Goal: Communication & Community: Share content

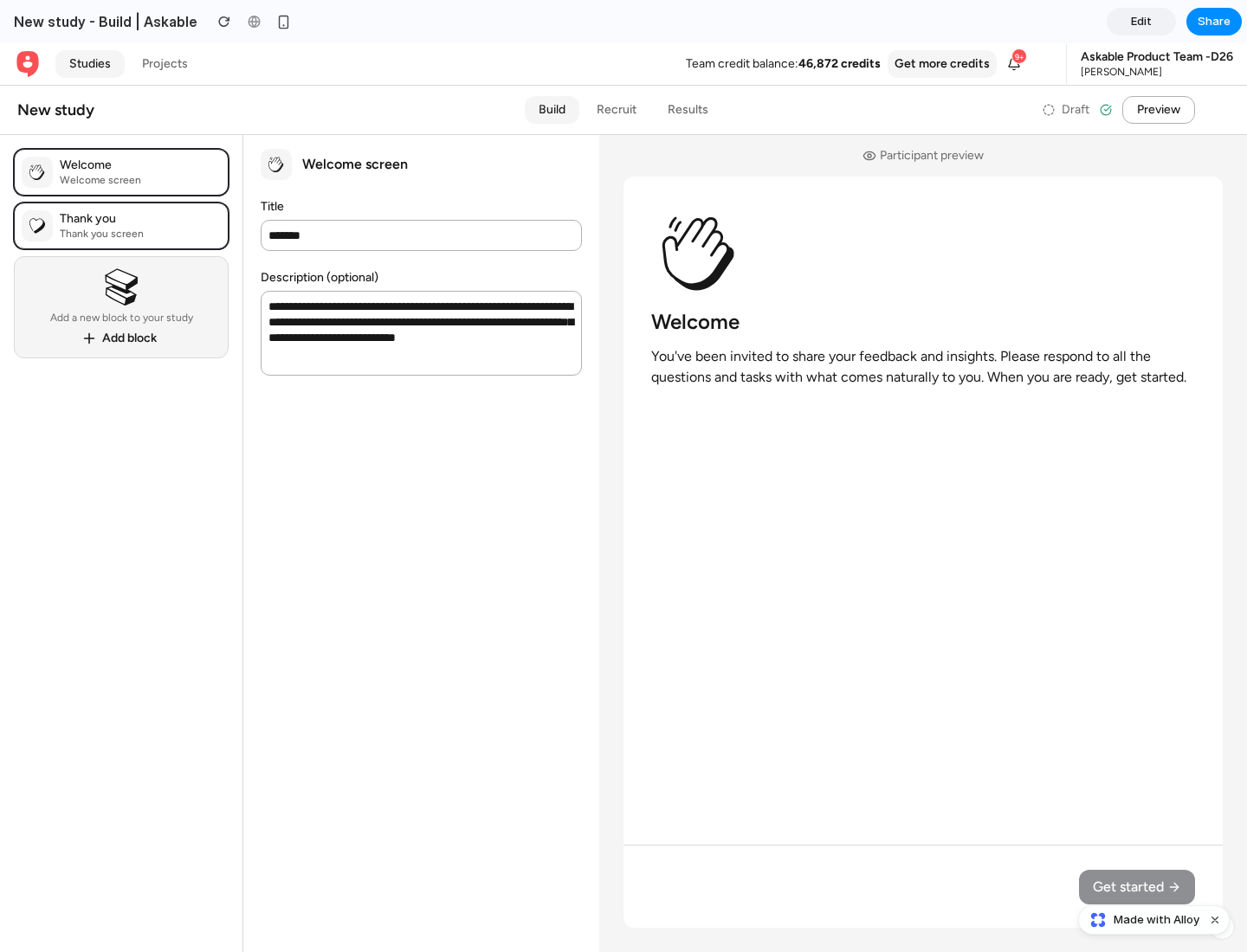
click at [1214, 21] on span "Share" at bounding box center [1214, 21] width 33 height 18
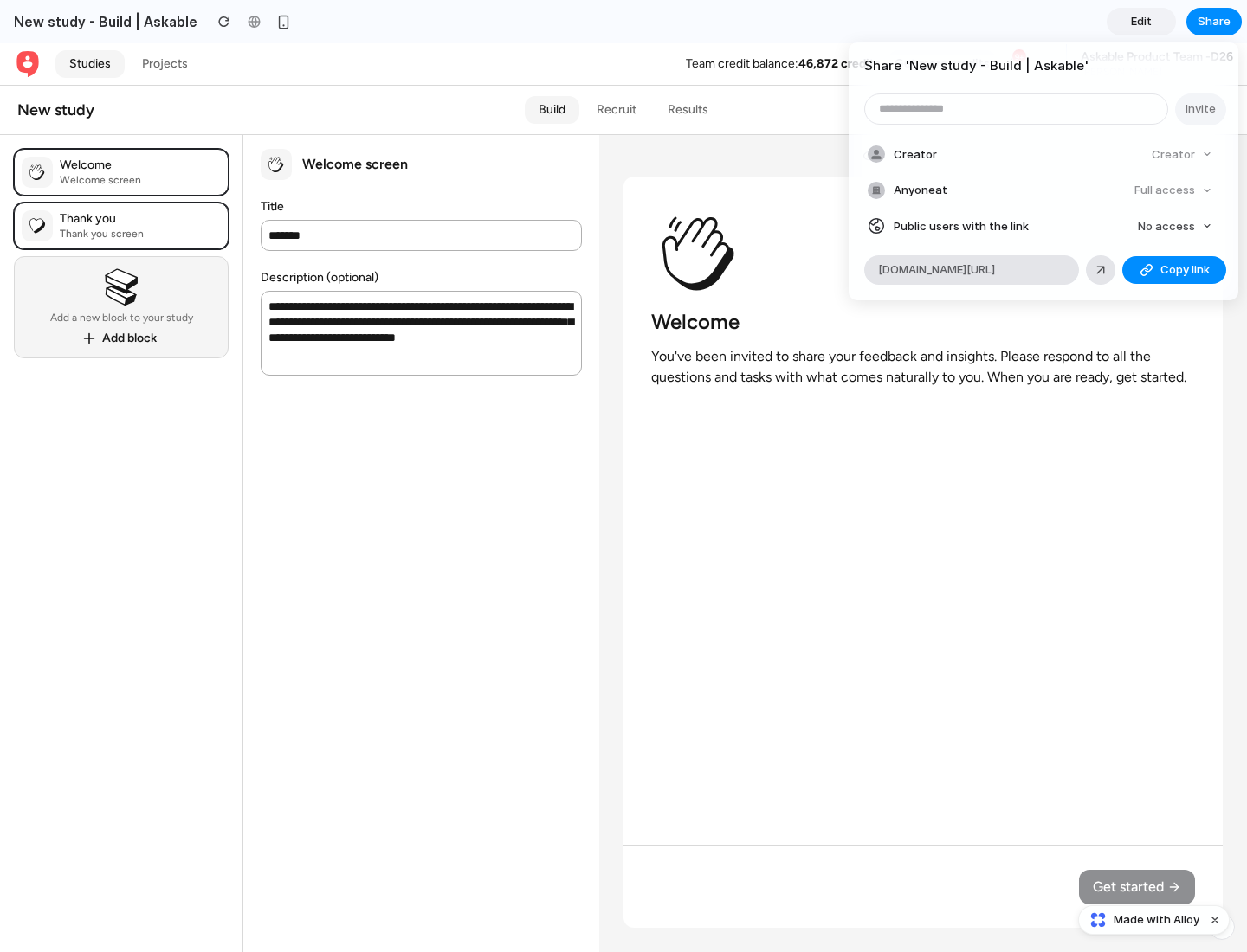
click at [1174, 270] on span "Copy link" at bounding box center [1184, 269] width 49 height 18
click at [1156, 920] on div "Share ' New study - Build | Askable ' Invite Creator Creator Anyone at Full acc…" at bounding box center [624, 476] width 1247 height 952
